Goal: Information Seeking & Learning: Learn about a topic

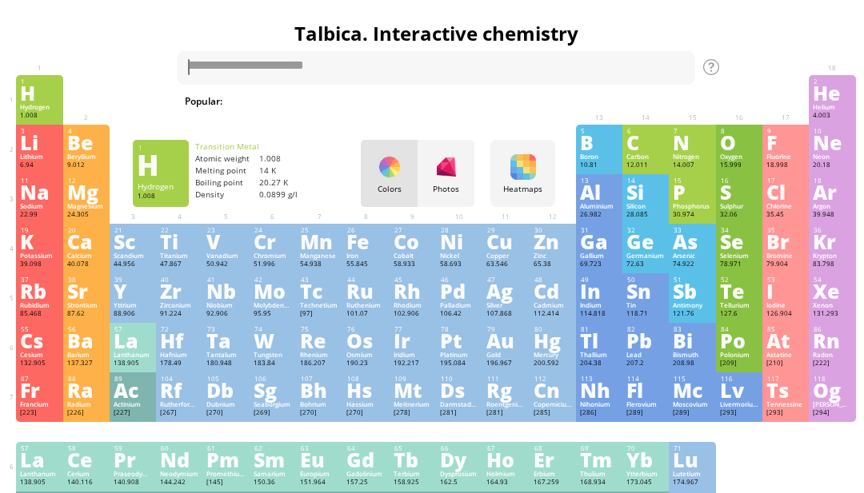
click at [25, 143] on div "Li" at bounding box center [39, 143] width 38 height 18
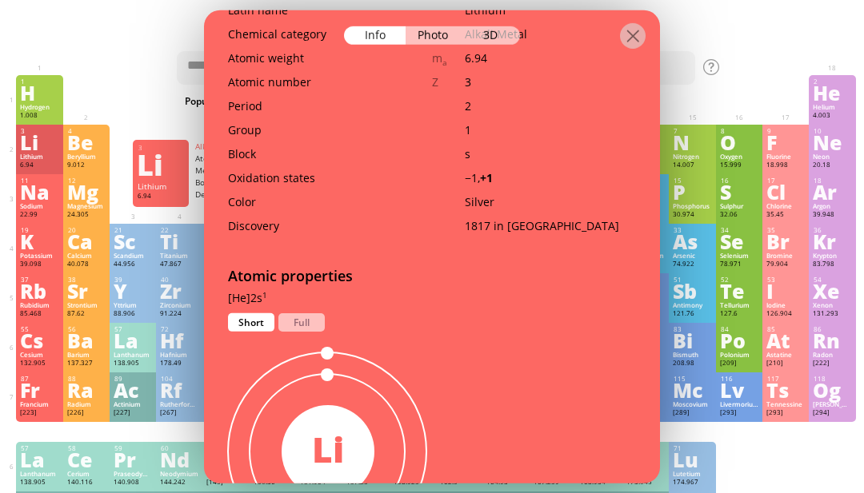
scroll to position [401, 0]
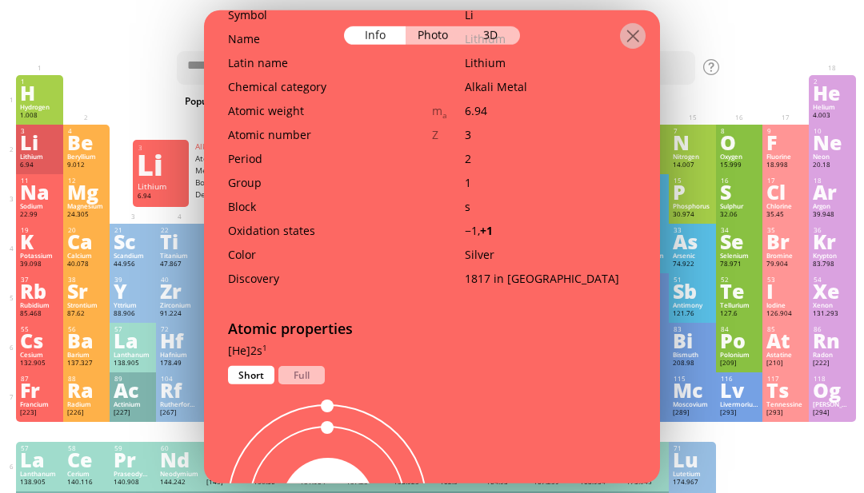
click at [310, 365] on div "Full" at bounding box center [301, 374] width 46 height 18
click at [250, 365] on div "Short" at bounding box center [251, 374] width 46 height 18
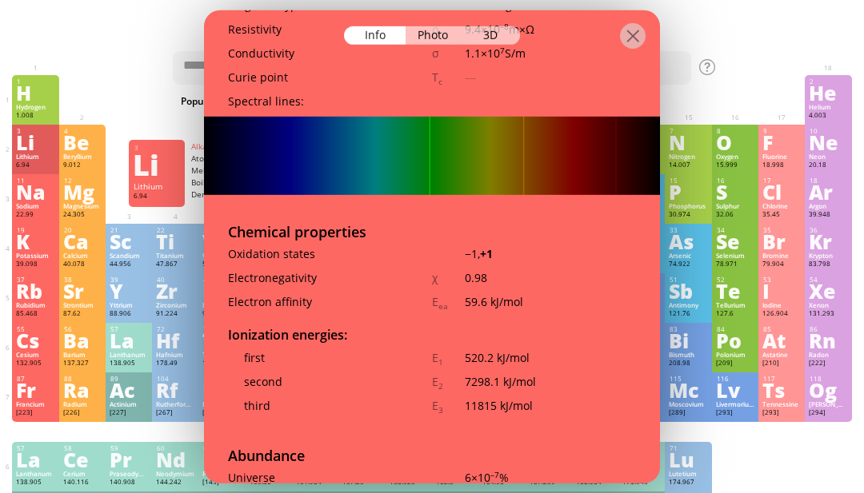
scroll to position [2498, 0]
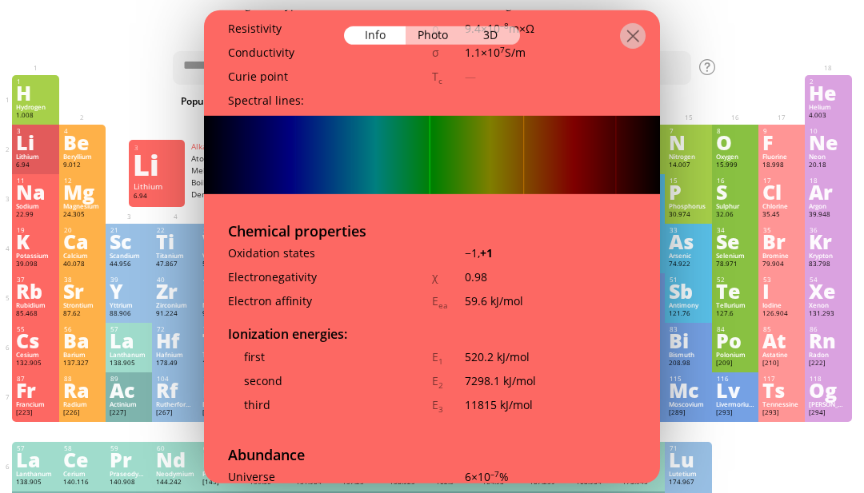
click at [487, 10] on div at bounding box center [432, 24] width 456 height 28
click at [495, 26] on div "3D" at bounding box center [491, 35] width 58 height 18
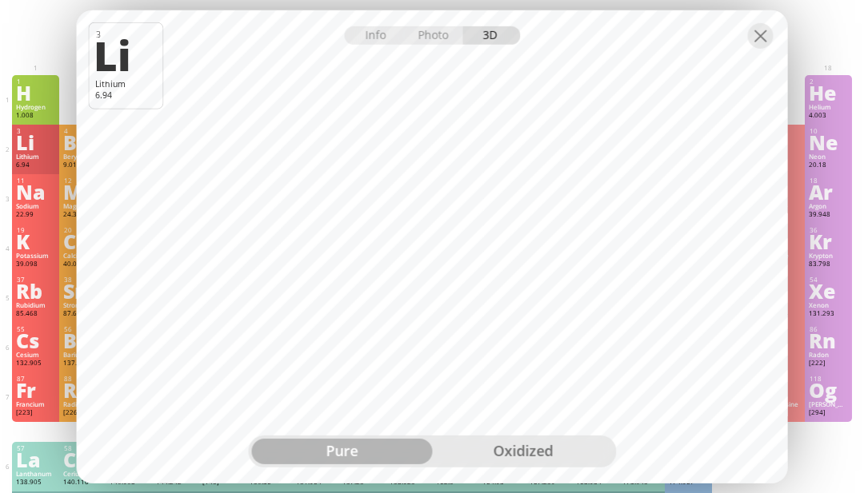
click at [486, 465] on div "oxidized" at bounding box center [522, 452] width 181 height 26
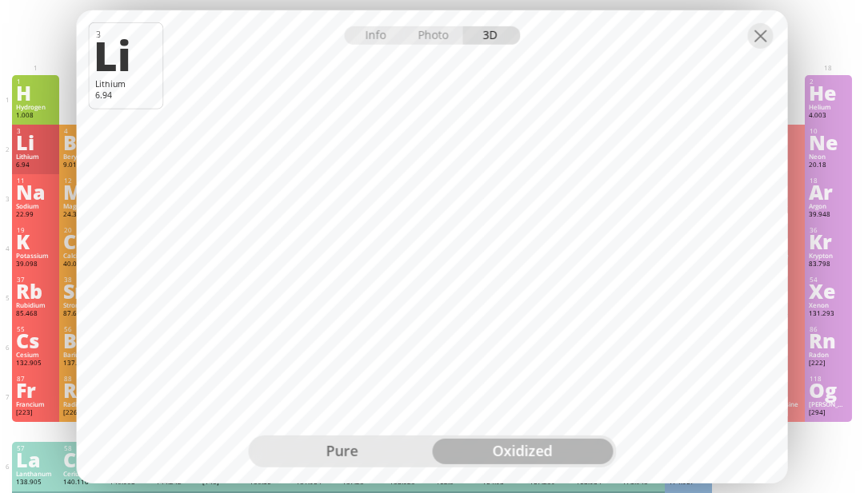
click at [769, 48] on div at bounding box center [761, 35] width 26 height 26
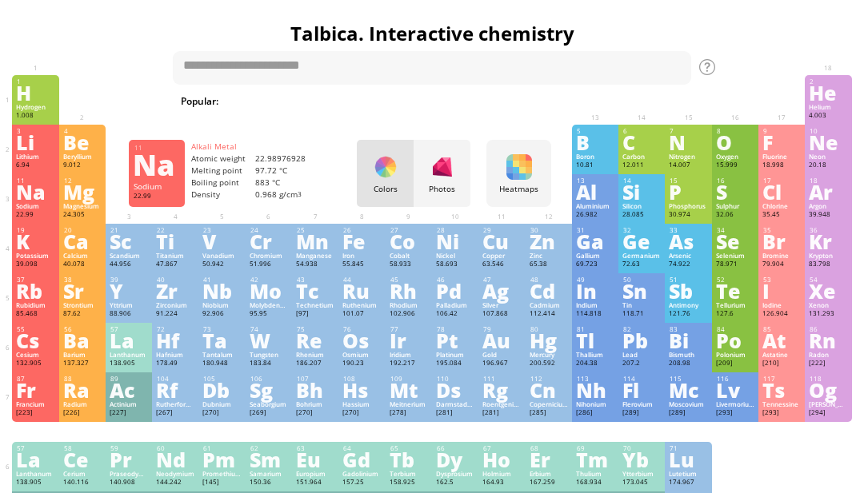
click at [22, 201] on div "Na" at bounding box center [35, 192] width 38 height 18
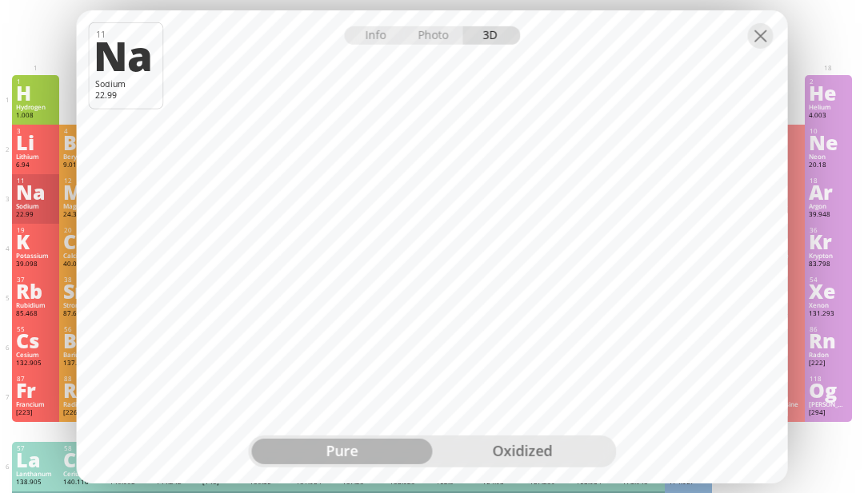
click at [488, 465] on div "oxidized" at bounding box center [522, 452] width 181 height 26
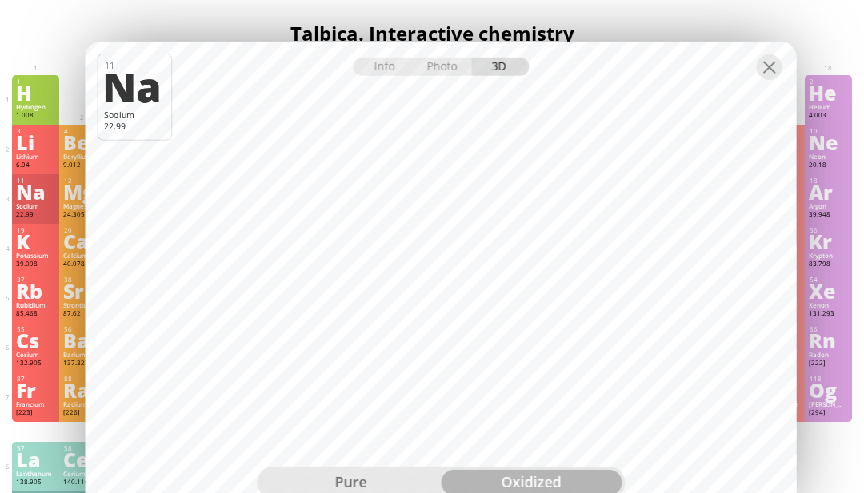
click at [346, 493] on div "pure" at bounding box center [350, 483] width 181 height 26
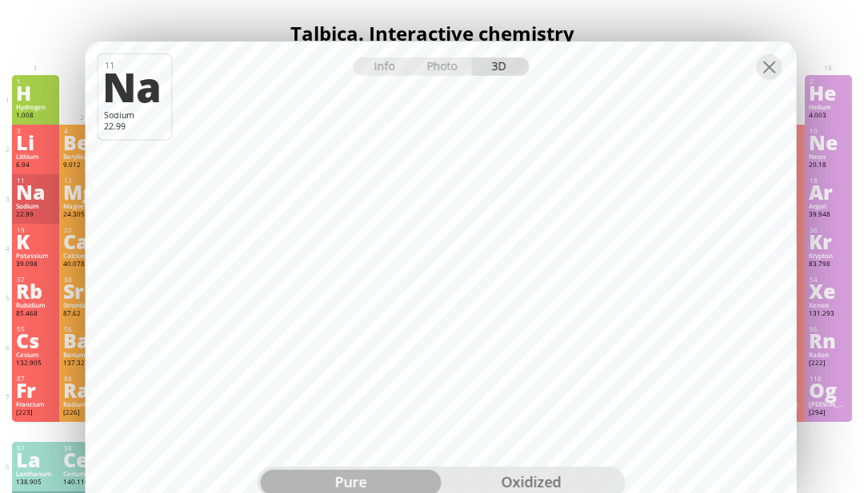
click at [781, 79] on div at bounding box center [770, 67] width 26 height 26
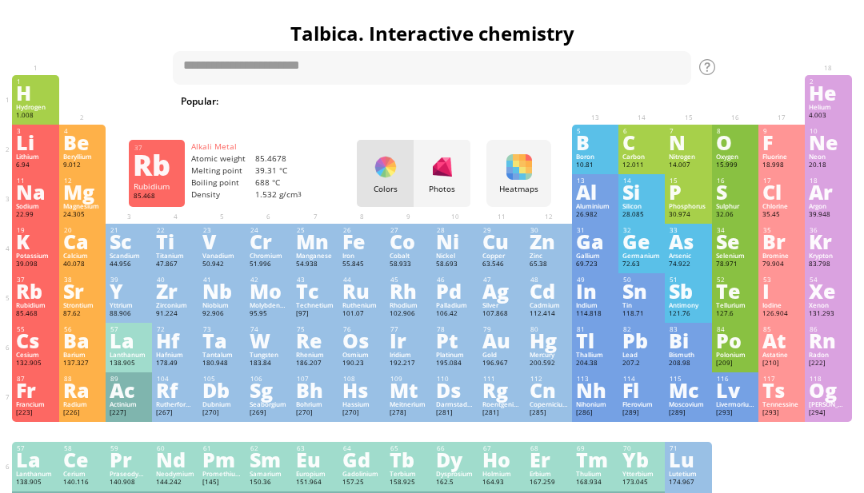
click at [13, 321] on div "37 Rb Rubidium 85.468 −1, +1 −1, +1 39.31 °C 688 °C 1.532 g/cm 3 [Kr]5s 1" at bounding box center [35, 299] width 46 height 50
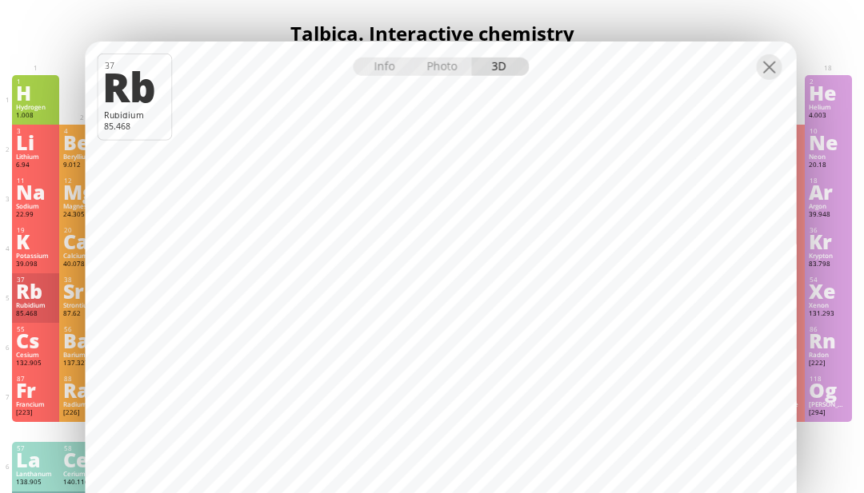
click at [449, 75] on div "Photo" at bounding box center [443, 66] width 58 height 18
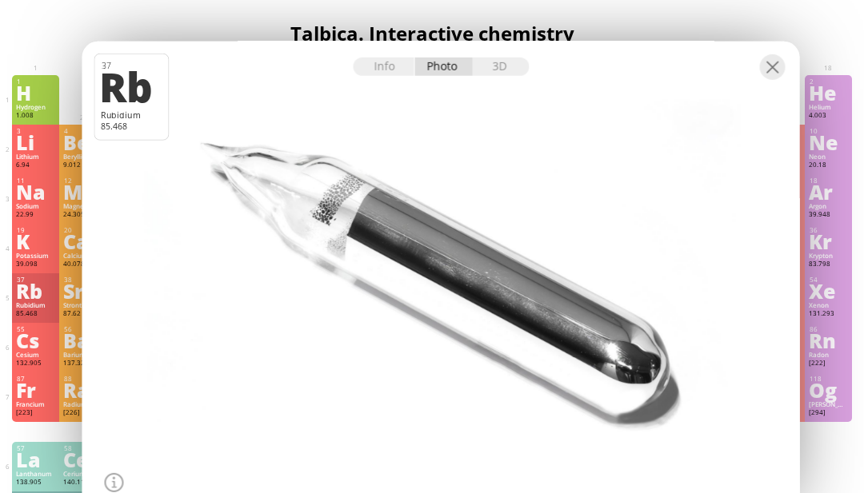
click at [767, 79] on div at bounding box center [773, 67] width 26 height 26
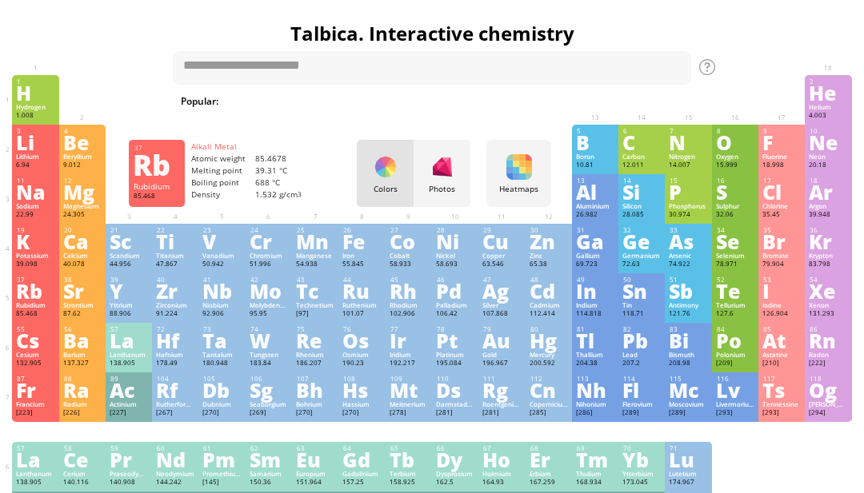
click at [13, 420] on div "87 Fr Francium [223] +1 +1 N/A N/A N/A [Rn]7s 1" at bounding box center [35, 398] width 46 height 50
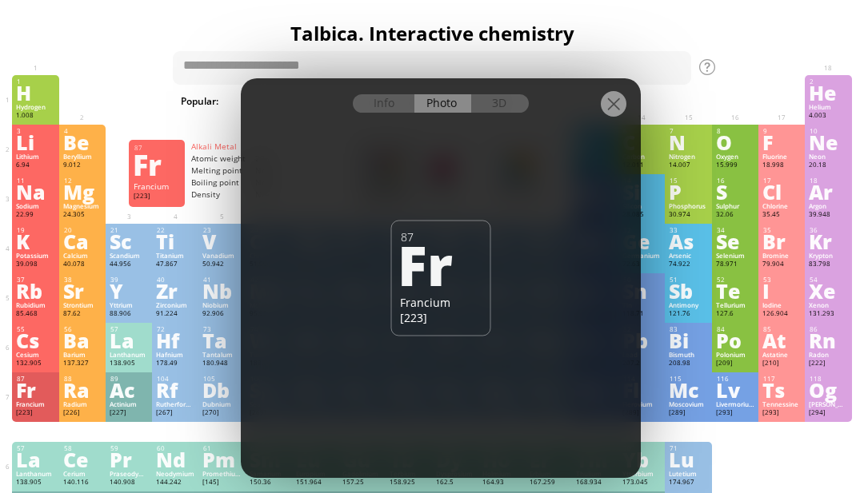
click at [494, 113] on div "3D" at bounding box center [500, 103] width 58 height 18
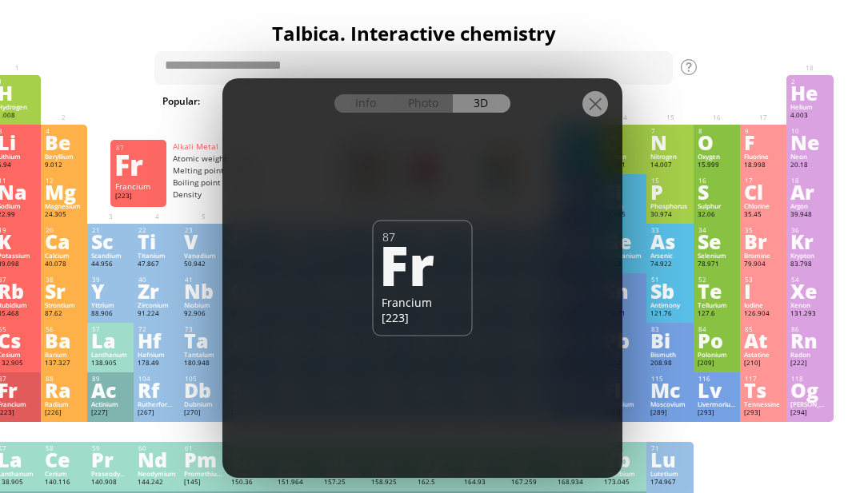
scroll to position [0, 0]
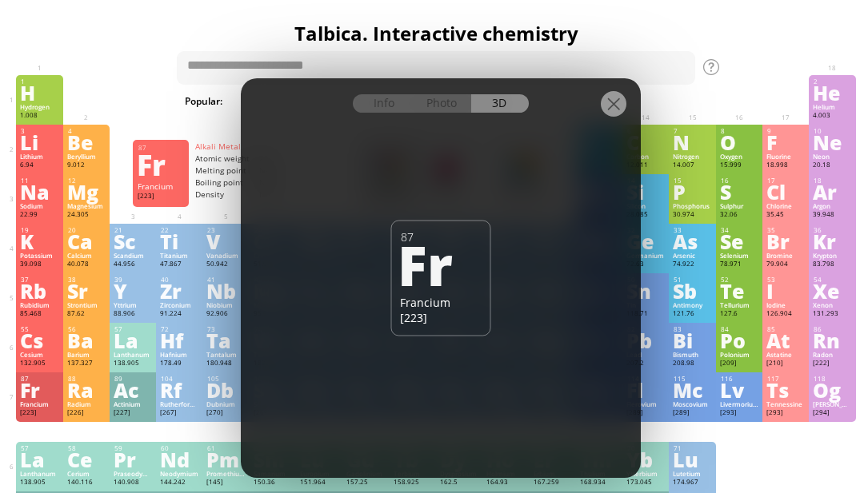
click at [628, 106] on div at bounding box center [441, 92] width 400 height 28
click at [644, 143] on div "C" at bounding box center [645, 143] width 38 height 18
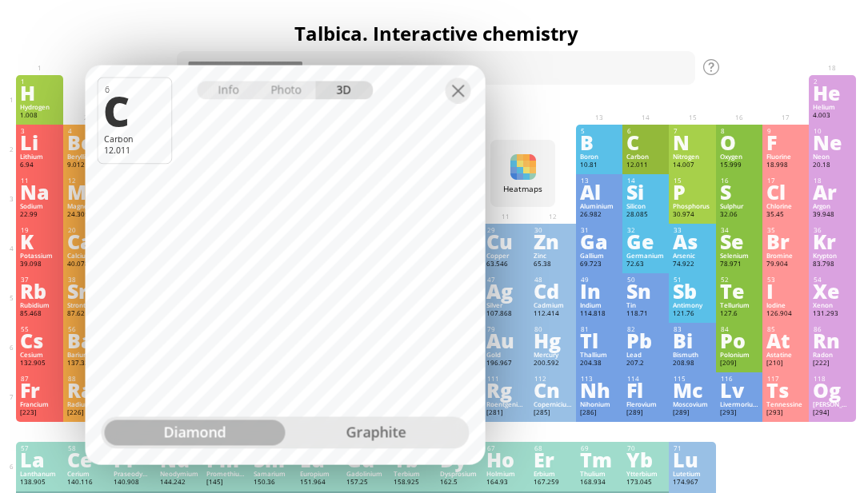
click at [623, 125] on div "6 C Carbon 12.011 −4, −3, −2, −1, 0, +1, +2, +3, +4 −4, −3, −2, −1, 0, +1, +2, …" at bounding box center [645, 150] width 46 height 50
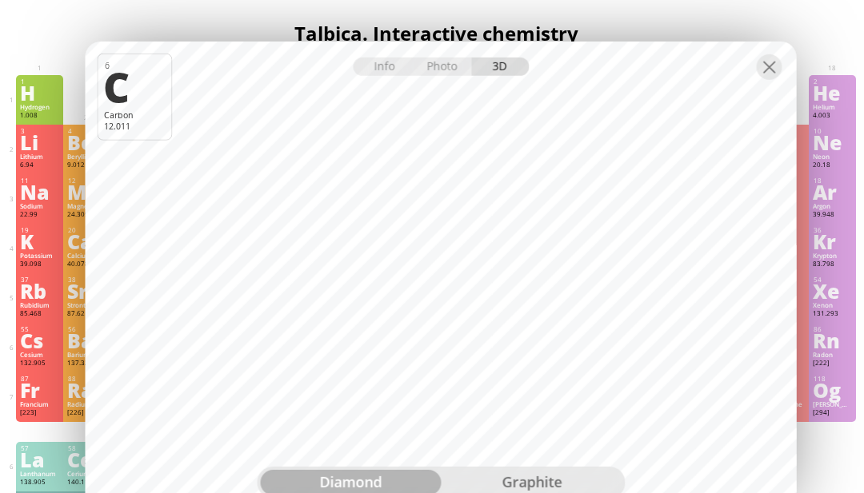
click at [771, 79] on div at bounding box center [770, 67] width 26 height 26
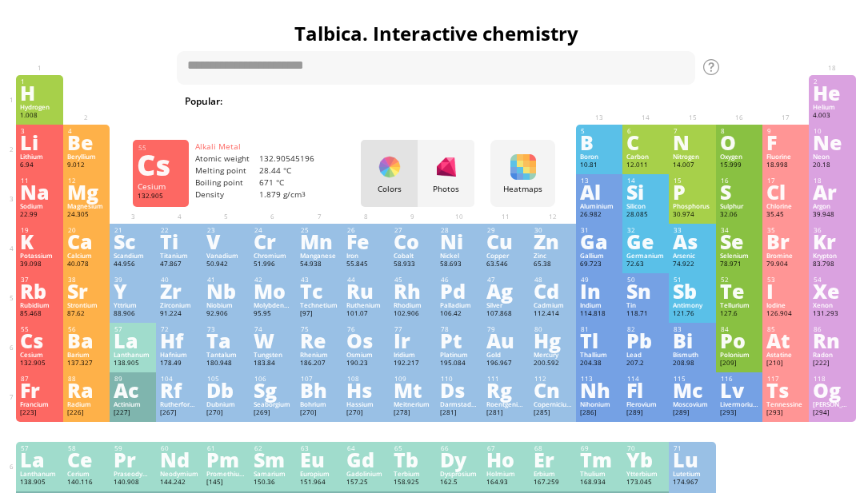
scroll to position [0, 2]
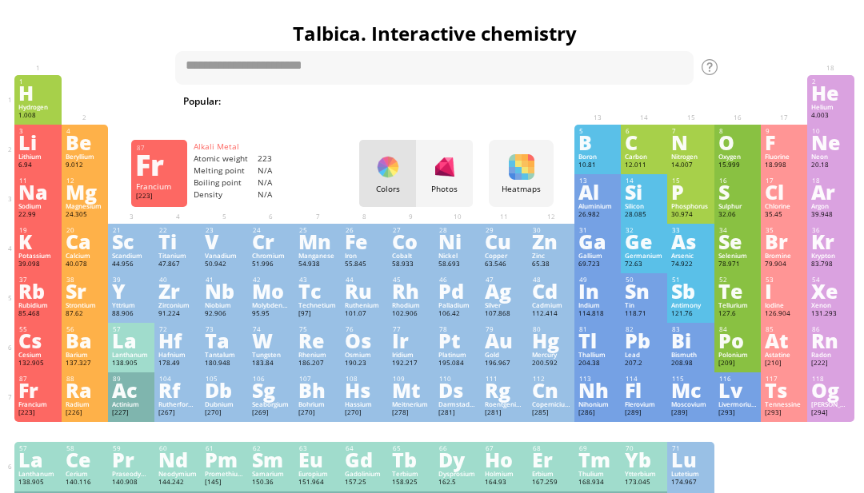
click at [36, 399] on div "Fr" at bounding box center [37, 390] width 38 height 18
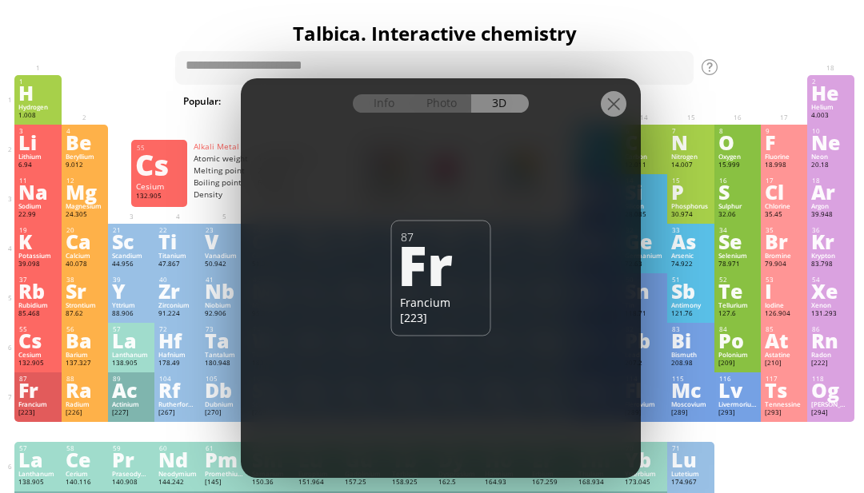
click at [30, 349] on div "Cs" at bounding box center [37, 341] width 38 height 18
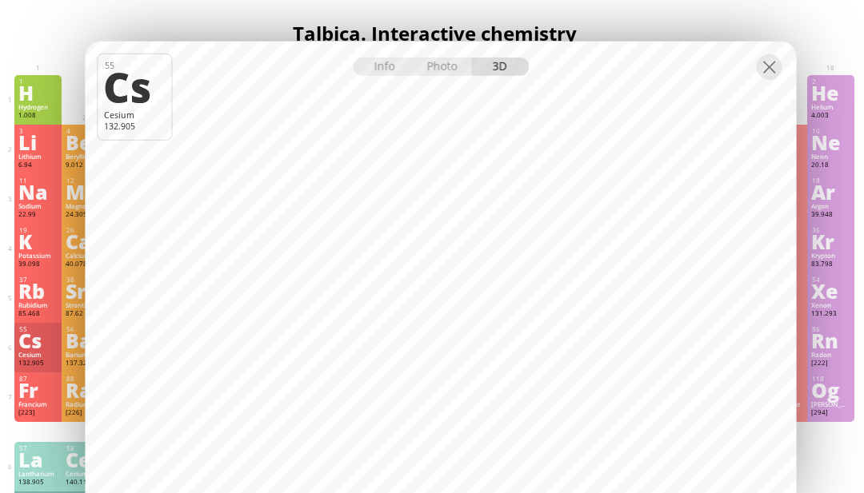
click at [762, 79] on div at bounding box center [770, 67] width 26 height 26
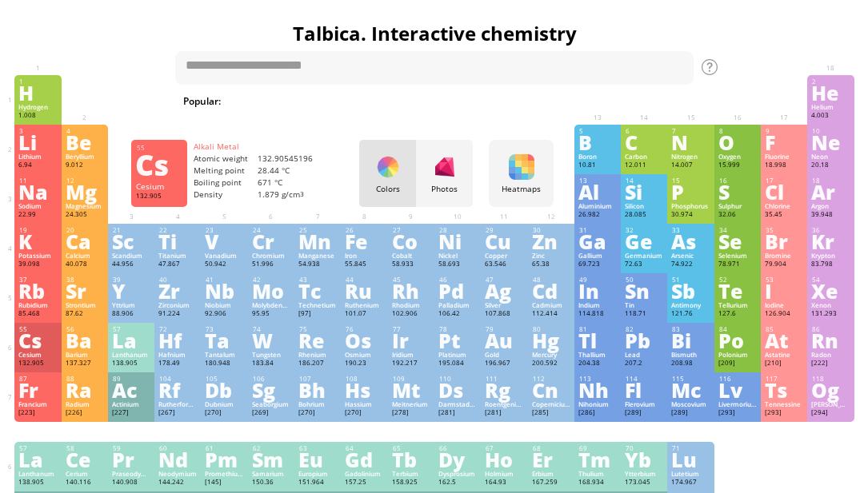
click at [29, 399] on div "Fr" at bounding box center [37, 390] width 38 height 18
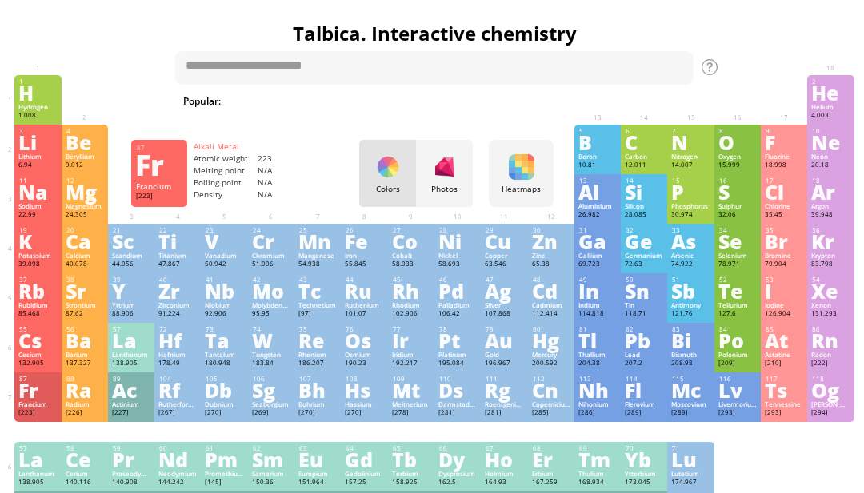
click at [30, 369] on div "132.905" at bounding box center [37, 364] width 38 height 10
click at [23, 300] on div "Rb" at bounding box center [37, 291] width 38 height 18
click at [27, 300] on div "Rb" at bounding box center [37, 291] width 38 height 18
click at [34, 300] on div "Rb" at bounding box center [37, 291] width 38 height 18
click at [30, 300] on div "Rb" at bounding box center [37, 291] width 38 height 18
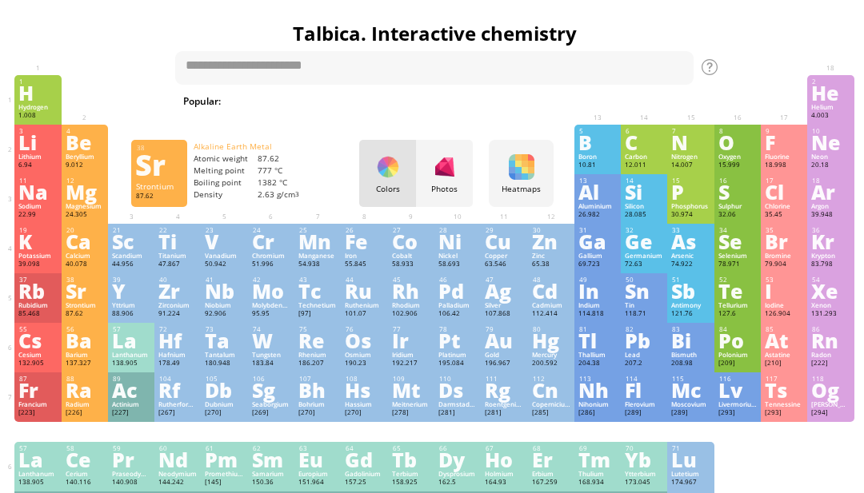
click at [82, 310] on div "Strontium" at bounding box center [85, 306] width 38 height 8
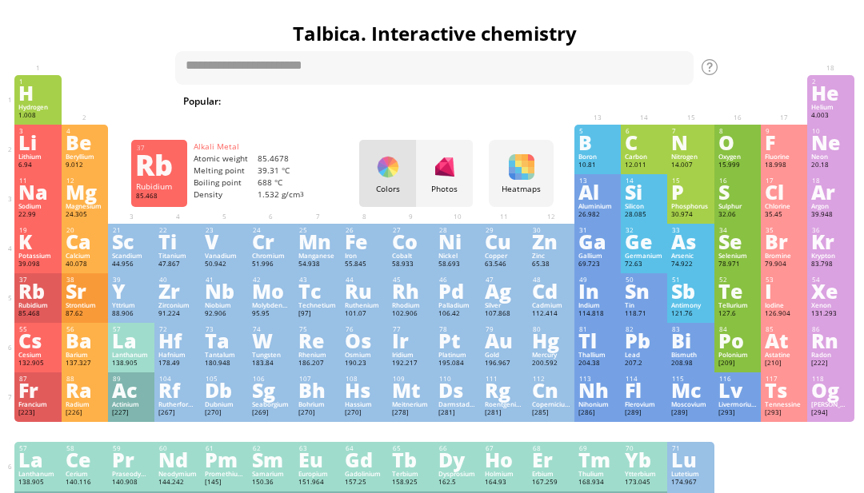
click at [54, 299] on div "Rb" at bounding box center [37, 291] width 38 height 18
click at [82, 300] on div "Sr" at bounding box center [85, 291] width 38 height 18
click at [80, 300] on div "Sr" at bounding box center [85, 291] width 38 height 18
click at [81, 300] on div "Sr" at bounding box center [85, 291] width 38 height 18
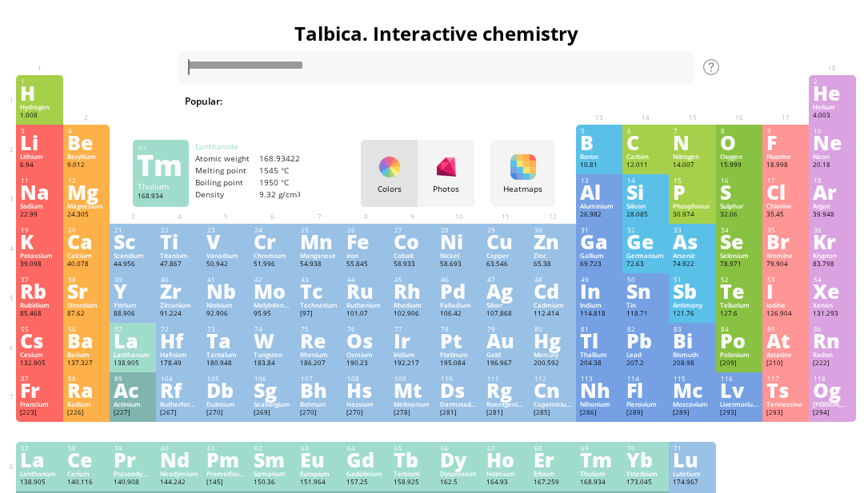
click at [591, 469] on div "Tm" at bounding box center [599, 460] width 38 height 18
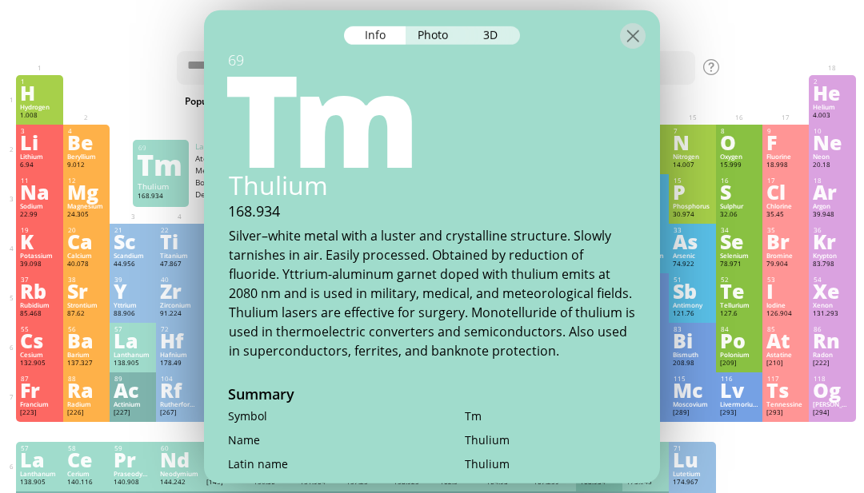
click at [497, 22] on div at bounding box center [432, 24] width 456 height 28
click at [483, 34] on div "3D" at bounding box center [491, 35] width 58 height 18
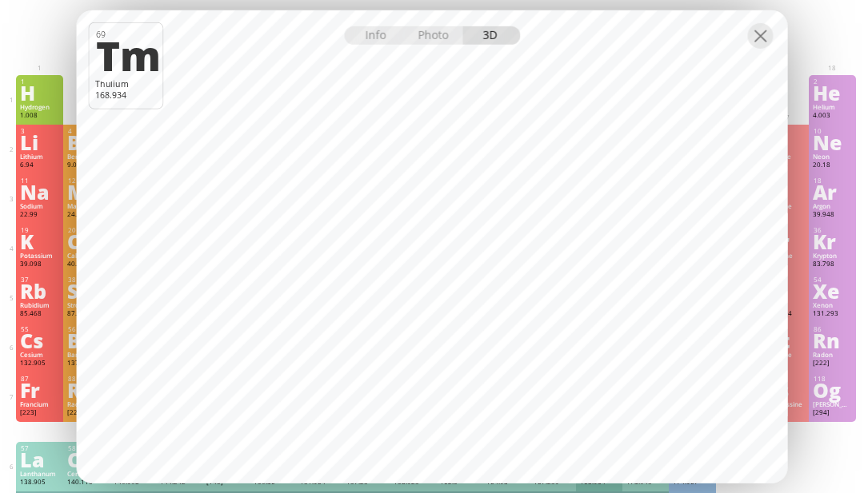
click at [765, 48] on div at bounding box center [761, 35] width 26 height 26
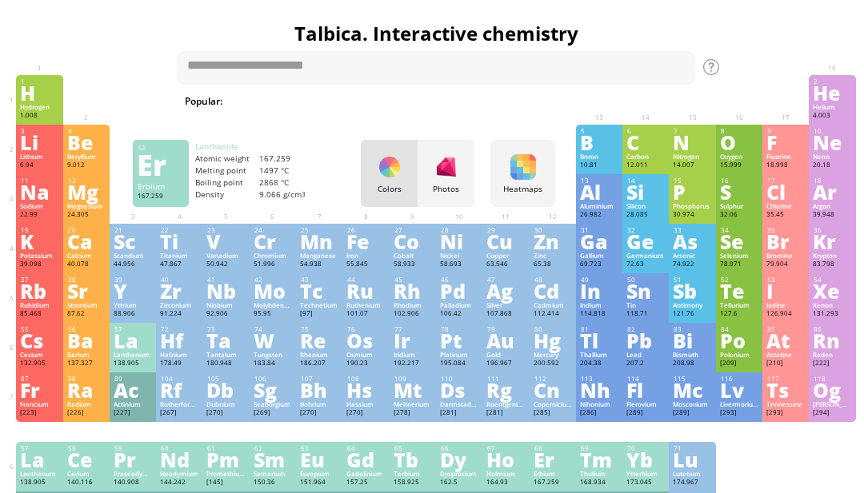
click at [551, 469] on div "Er" at bounding box center [552, 460] width 38 height 18
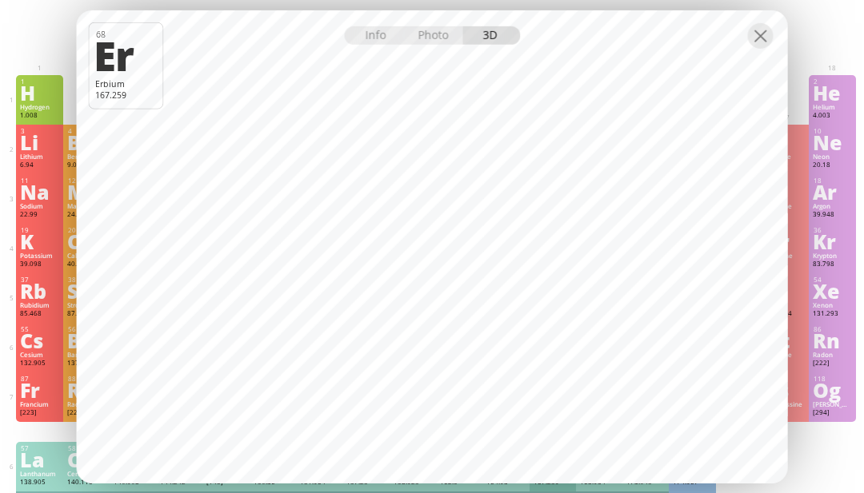
click at [771, 48] on div at bounding box center [761, 35] width 26 height 26
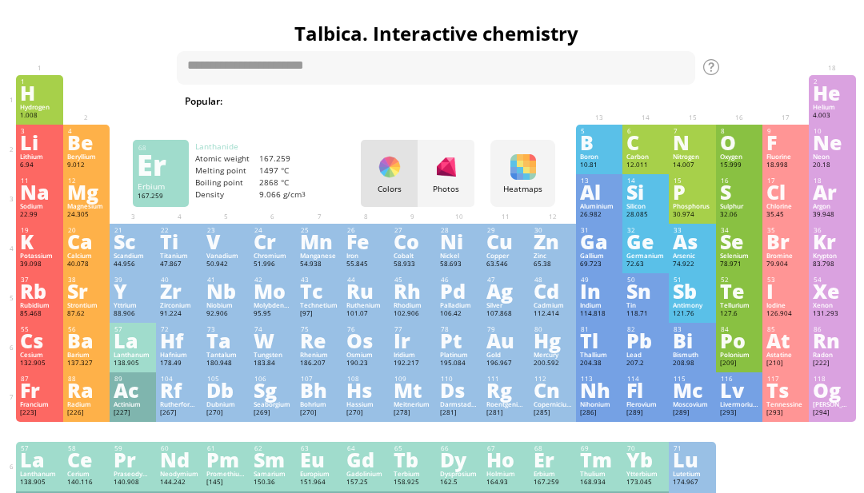
click at [693, 469] on div "Lu" at bounding box center [692, 460] width 38 height 18
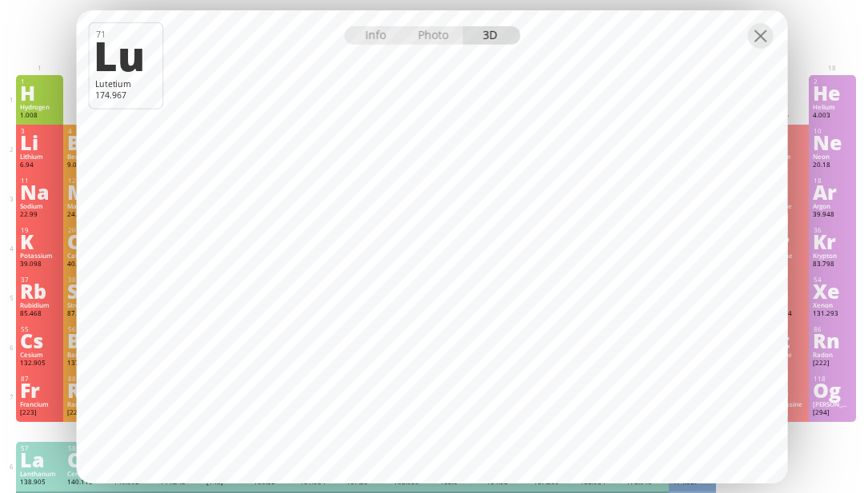
click at [757, 48] on div at bounding box center [761, 35] width 26 height 26
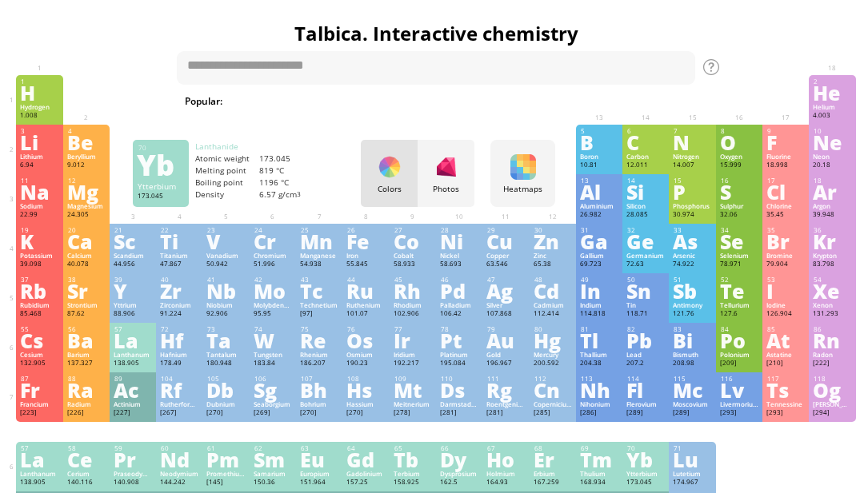
scroll to position [0, 4]
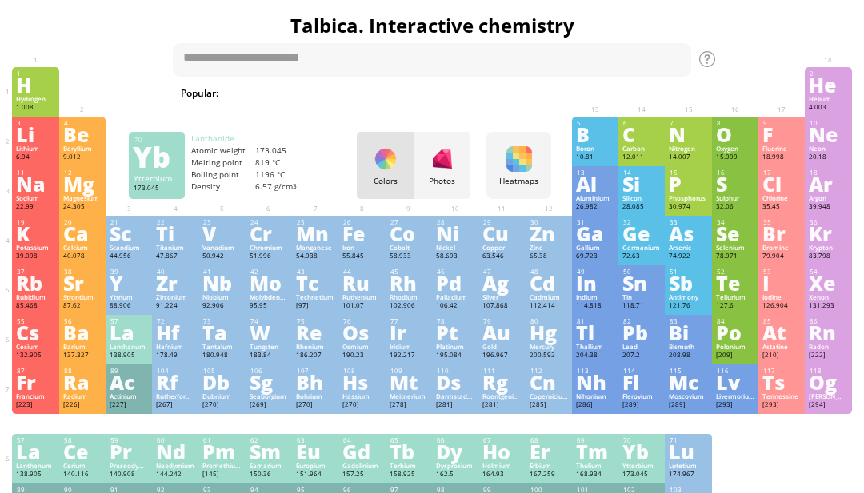
click at [628, 461] on div "Yb" at bounding box center [641, 453] width 38 height 18
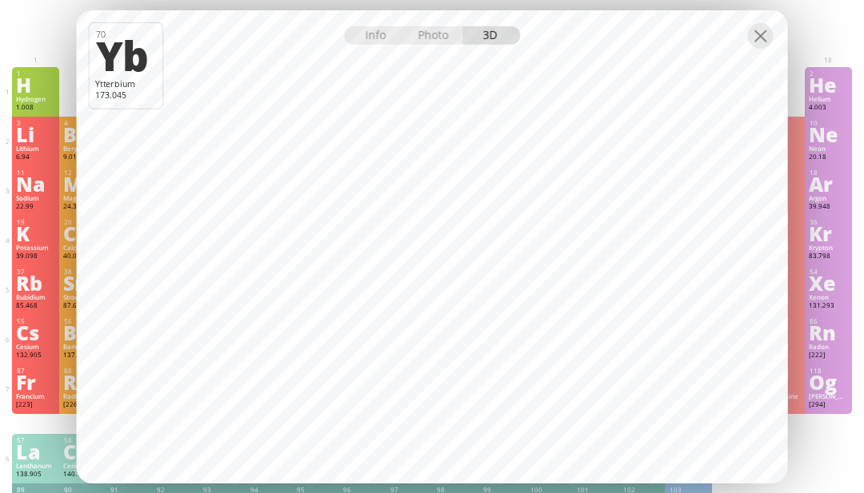
click at [760, 48] on div at bounding box center [761, 35] width 26 height 26
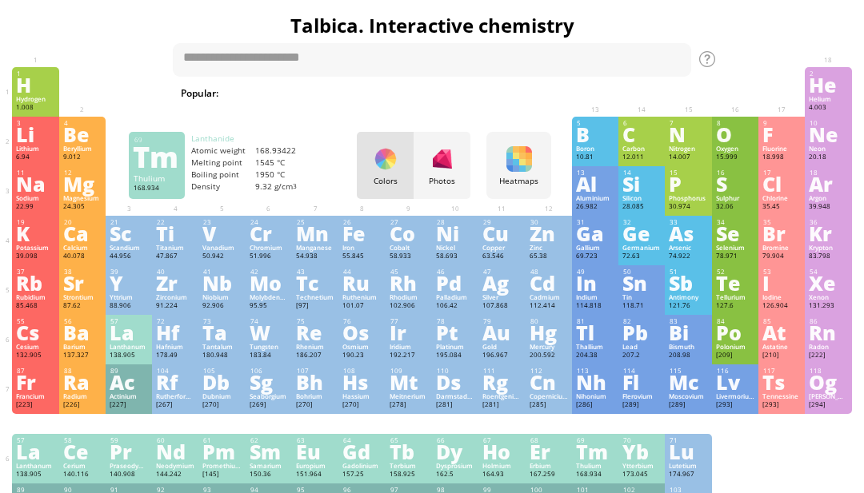
click at [591, 461] on div "Tm" at bounding box center [595, 452] width 38 height 18
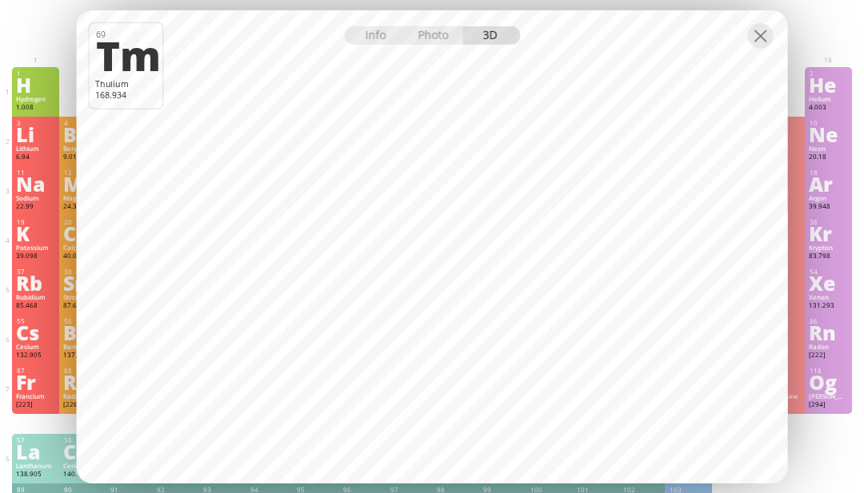
click at [774, 38] on div at bounding box center [432, 24] width 711 height 28
click at [754, 48] on div at bounding box center [761, 35] width 26 height 26
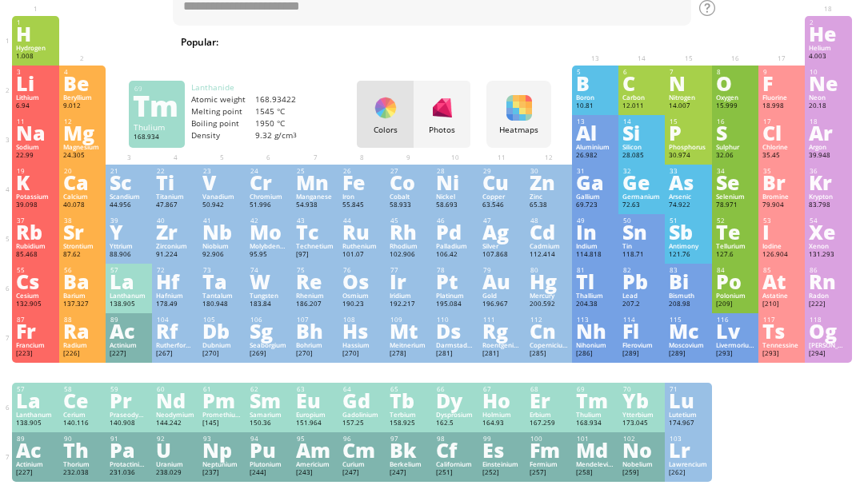
scroll to position [59, 4]
